Goal: Check status

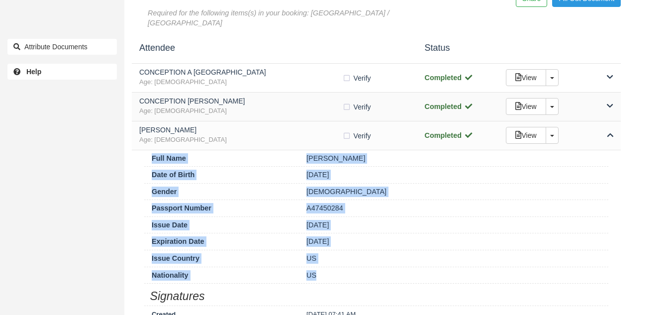
scroll to position [696, 0]
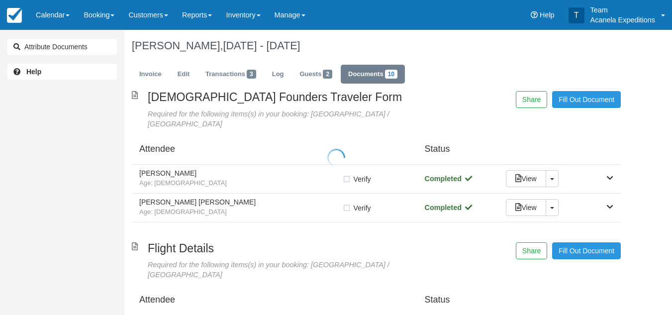
scroll to position [89, 0]
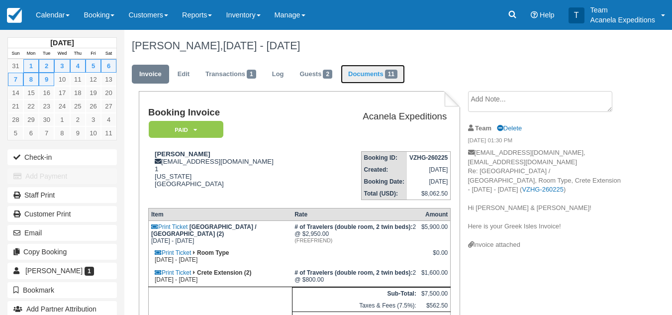
click at [367, 68] on link "Documents 11" at bounding box center [373, 74] width 64 height 19
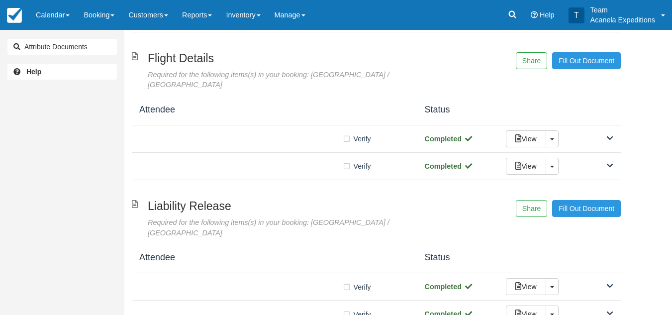
scroll to position [194, 0]
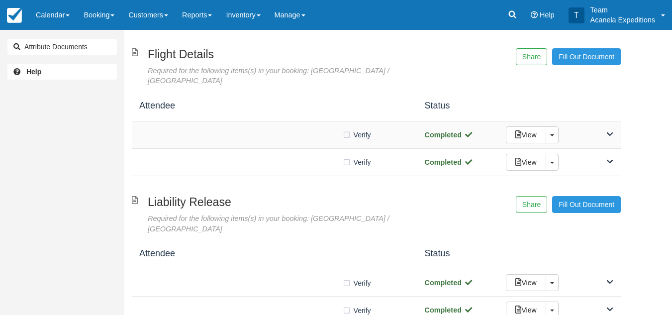
click at [327, 121] on div "Verify Verified Completed View Toggle Dropdown Detach" at bounding box center [376, 134] width 489 height 27
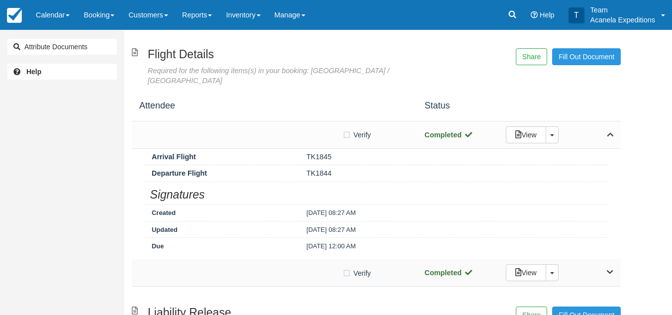
click at [304, 267] on div "Verify Verified" at bounding box center [274, 272] width 271 height 10
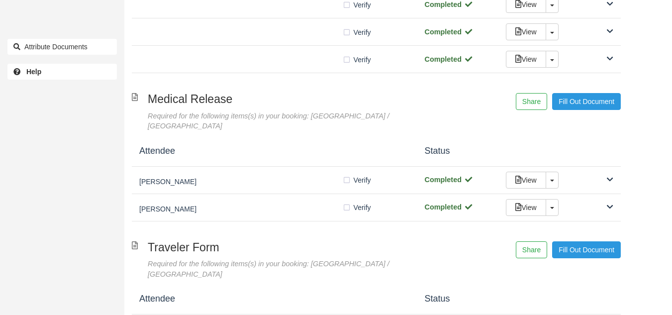
scroll to position [772, 0]
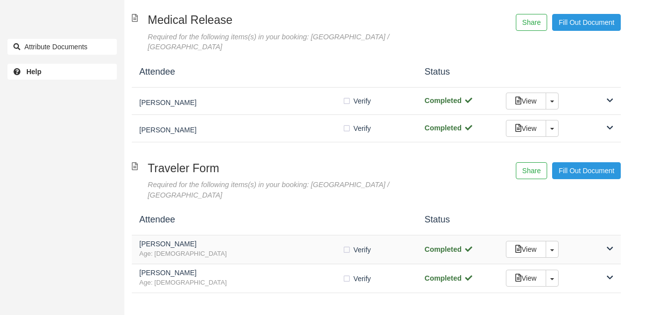
click at [302, 249] on span "Age: 63" at bounding box center [240, 253] width 203 height 9
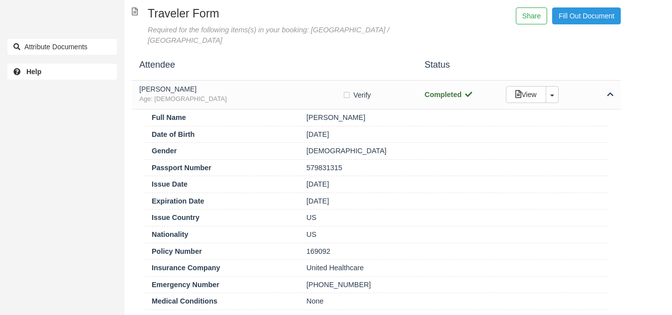
scroll to position [944, 0]
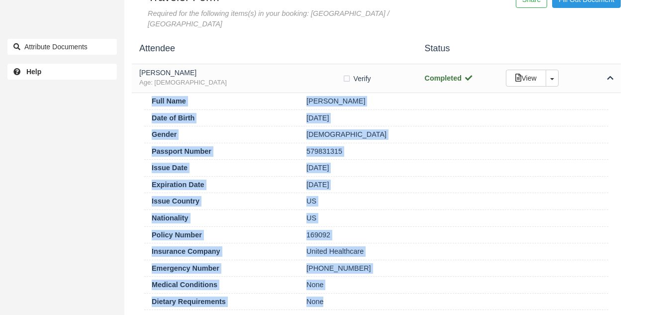
drag, startPoint x: 338, startPoint y: 254, endPoint x: 132, endPoint y: 54, distance: 287.2
click at [132, 93] on div "Full Name Susan J Armstrong Date of Birth 01/12/62 Gender Female Passport Numbe…" at bounding box center [376, 240] width 489 height 295
copy div "Full Name Susan J Armstrong Date of Birth 01/12/62 Gender Female Passport Numbe…"
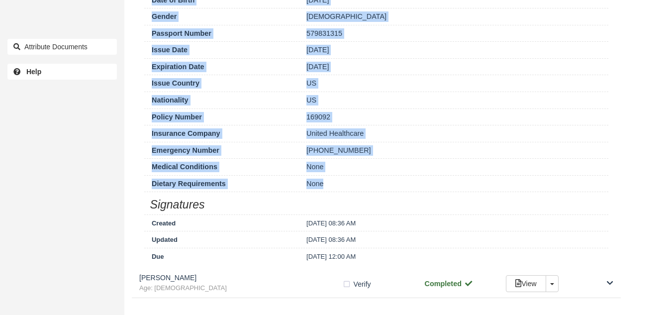
scroll to position [1066, 0]
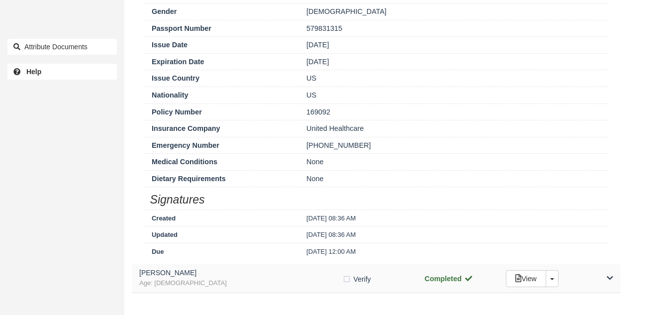
click at [276, 279] on span "Age: 54" at bounding box center [240, 283] width 203 height 9
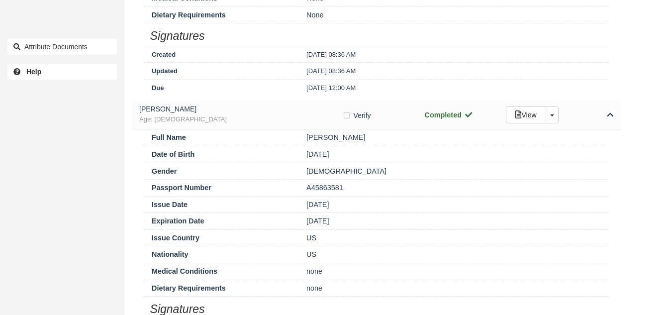
scroll to position [1236, 0]
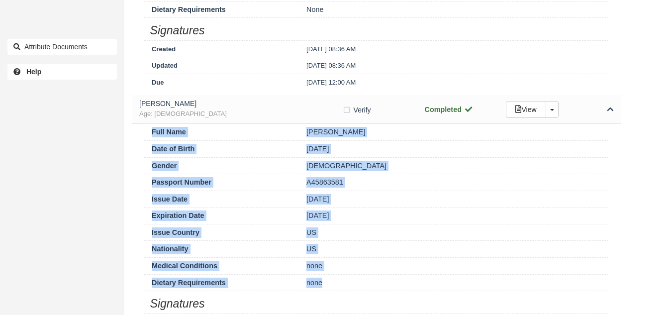
drag, startPoint x: 344, startPoint y: 237, endPoint x: 149, endPoint y: 85, distance: 246.8
click at [149, 124] on div "Full Name Susan J Armstrong Date of Birth 11/02/70 Gender Male Passport Number …" at bounding box center [376, 246] width 489 height 244
copy div "Full Name Susan J Armstrong Date of Birth 11/02/70 Gender Male Passport Number …"
